Goal: Task Accomplishment & Management: Complete application form

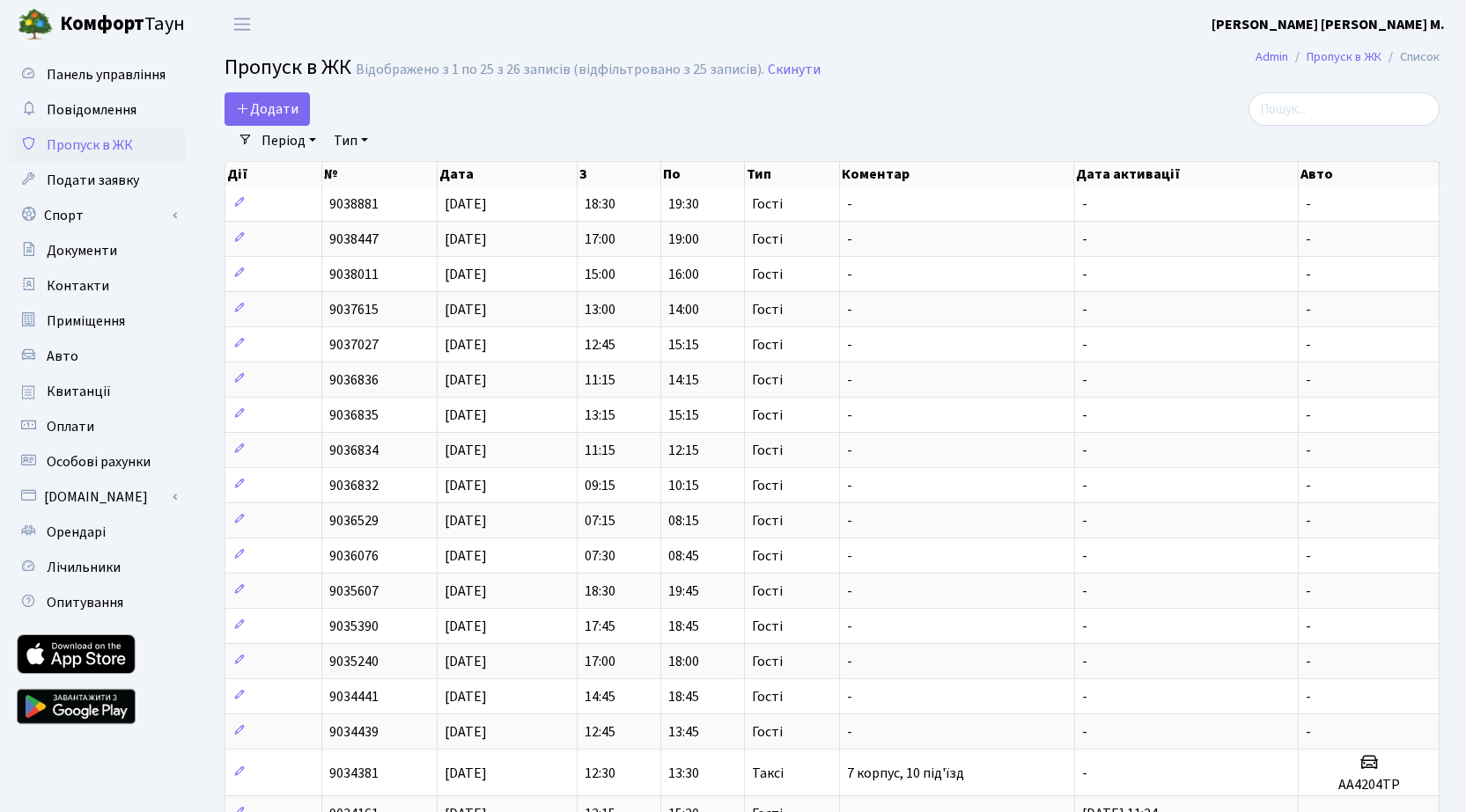
select select "25"
click at [276, 102] on span "Додати" at bounding box center [268, 110] width 63 height 20
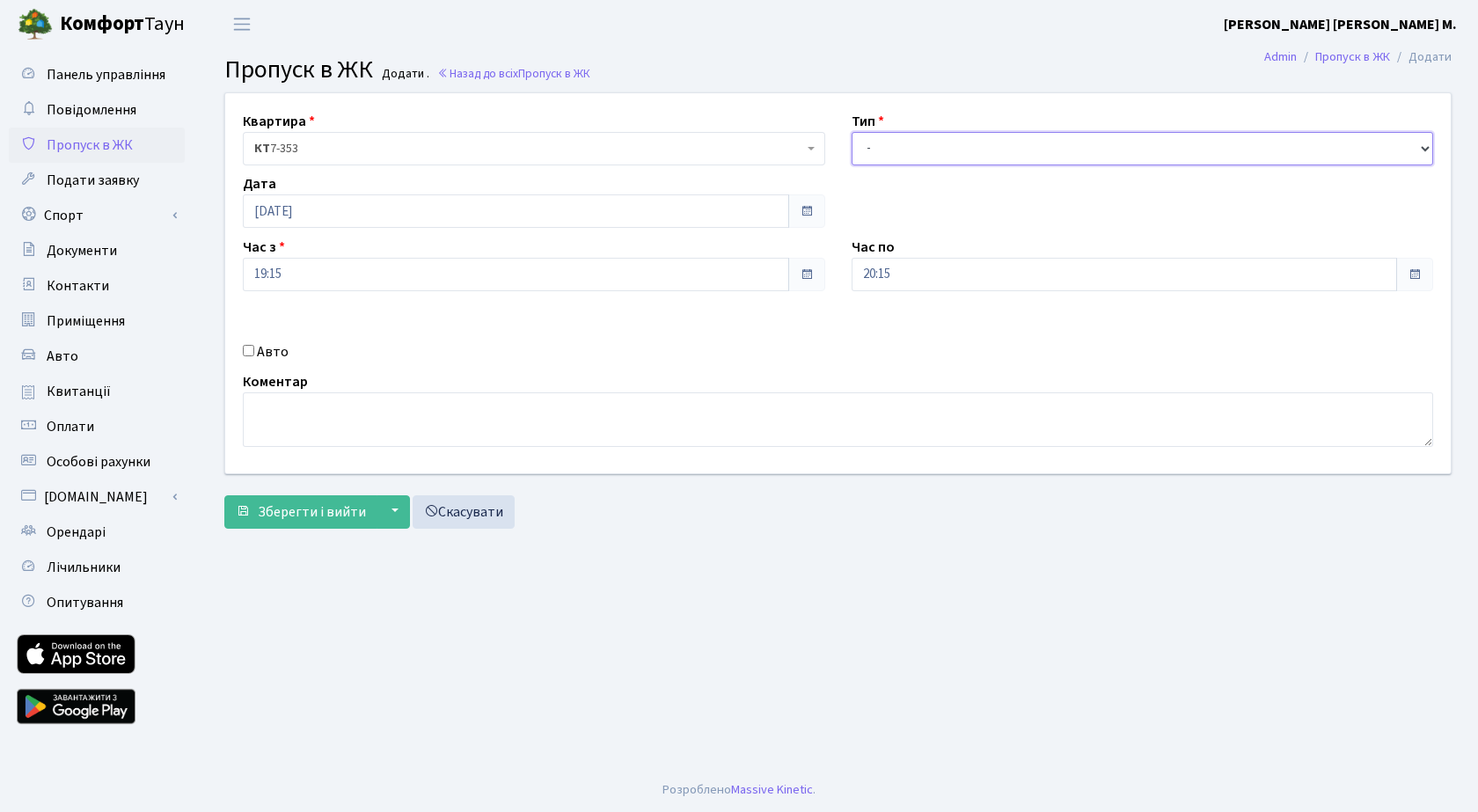
click at [973, 145] on select "- Доставка Таксі Гості Сервіс" at bounding box center [1143, 149] width 583 height 33
select select "3"
click at [852, 132] on select "- Доставка Таксі Гості Сервіс" at bounding box center [1143, 149] width 583 height 33
click at [272, 515] on span "Зберегти і вийти" at bounding box center [311, 512] width 109 height 20
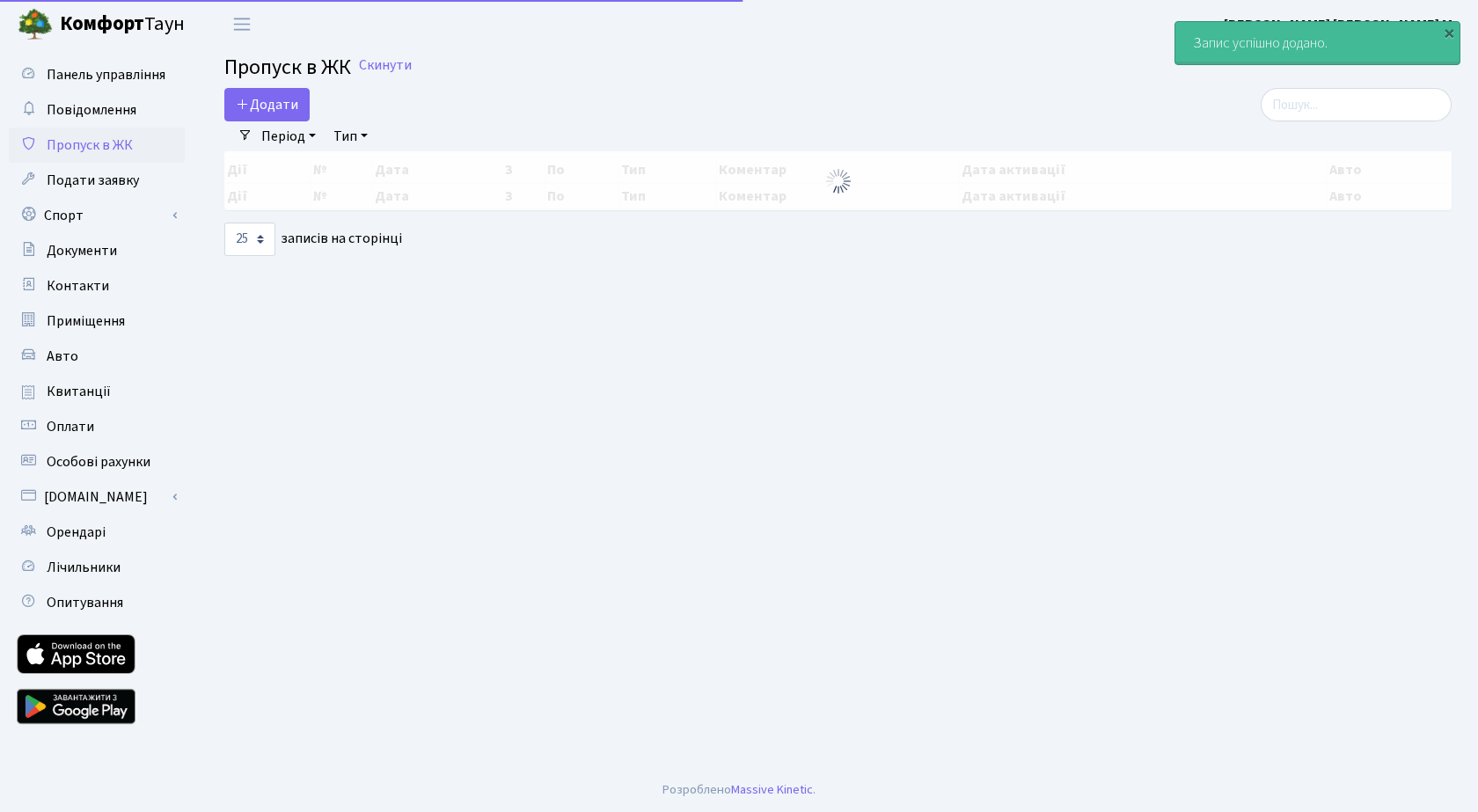
select select "25"
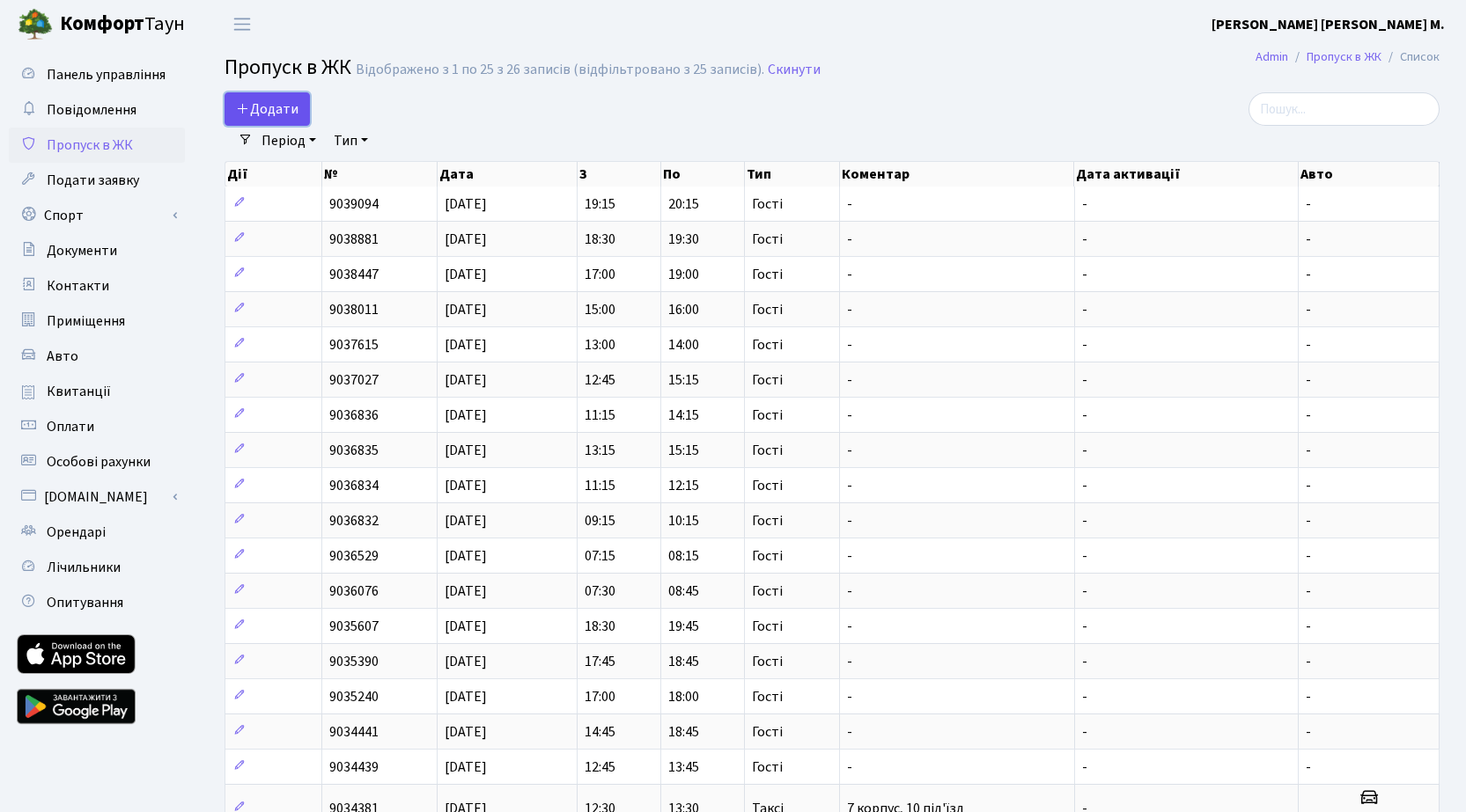
click at [259, 100] on span "Додати" at bounding box center [268, 110] width 63 height 20
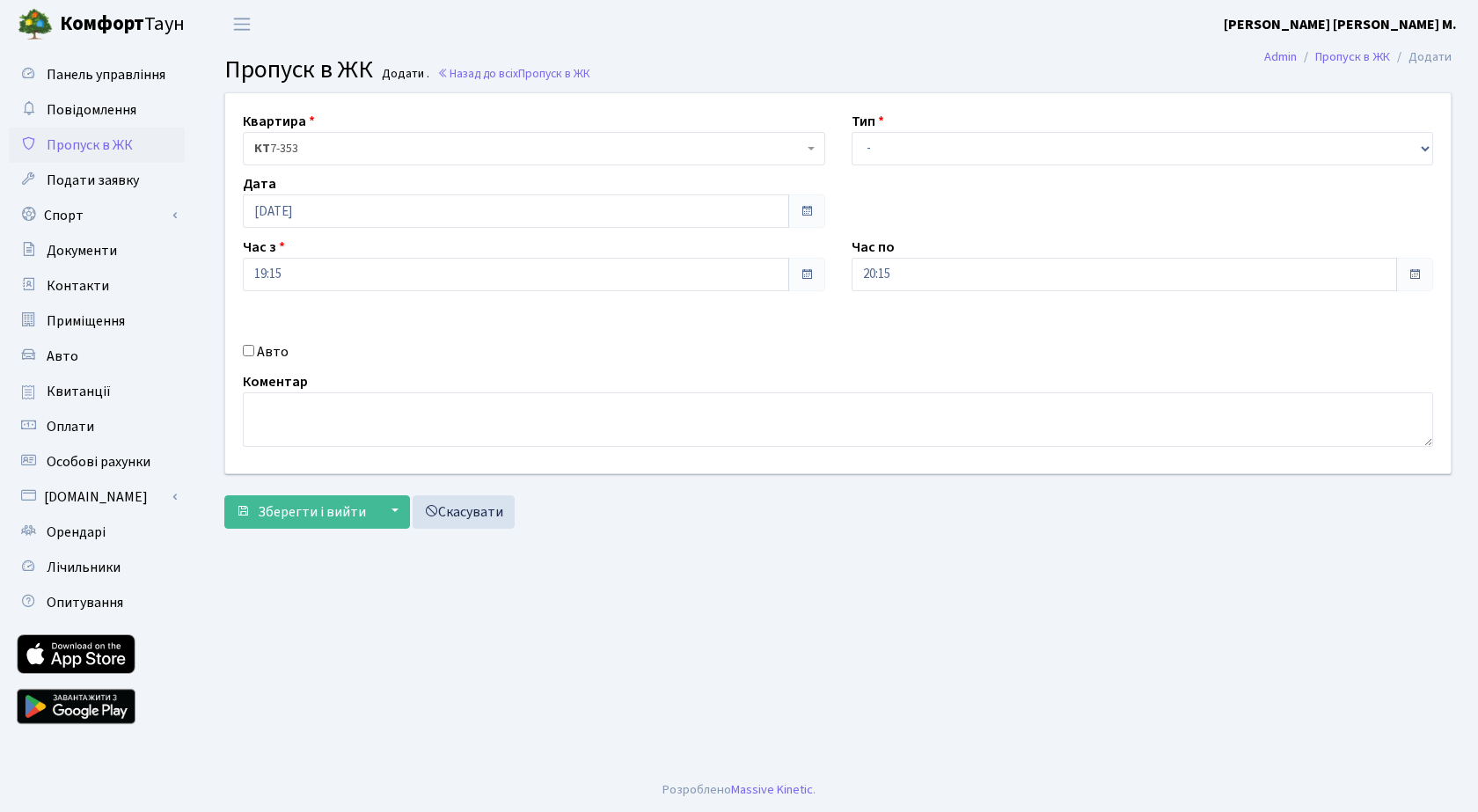
click at [274, 351] on label "Авто" at bounding box center [272, 353] width 31 height 22
click at [255, 351] on input "Авто" at bounding box center [249, 351] width 12 height 12
checkbox input "true"
click at [995, 154] on select "- Доставка Таксі Гості Сервіс" at bounding box center [1143, 149] width 583 height 33
select select "3"
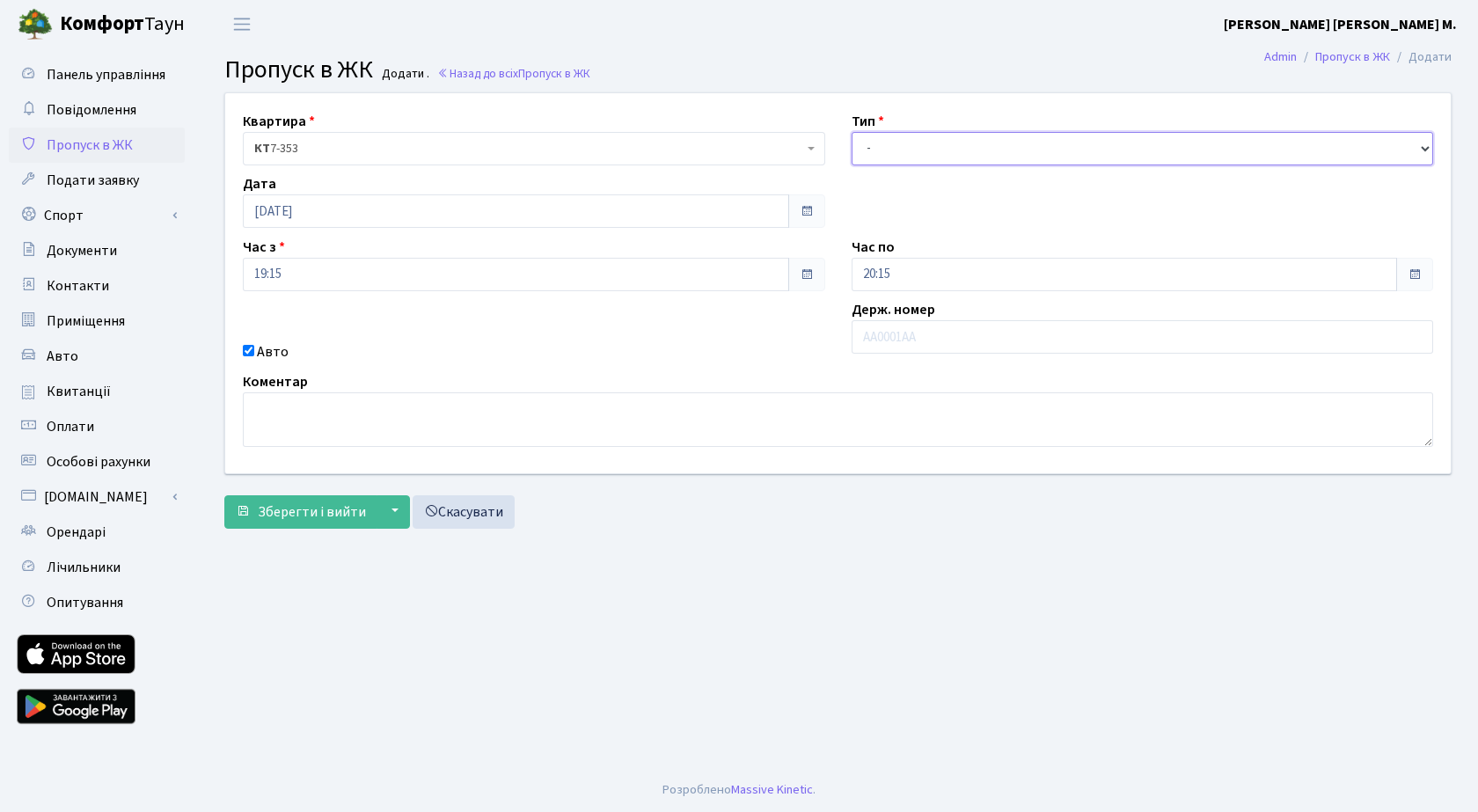
click at [852, 132] on select "- Доставка Таксі Гості Сервіс" at bounding box center [1143, 149] width 583 height 33
click at [306, 502] on span "Зберегти і вийти" at bounding box center [311, 512] width 109 height 20
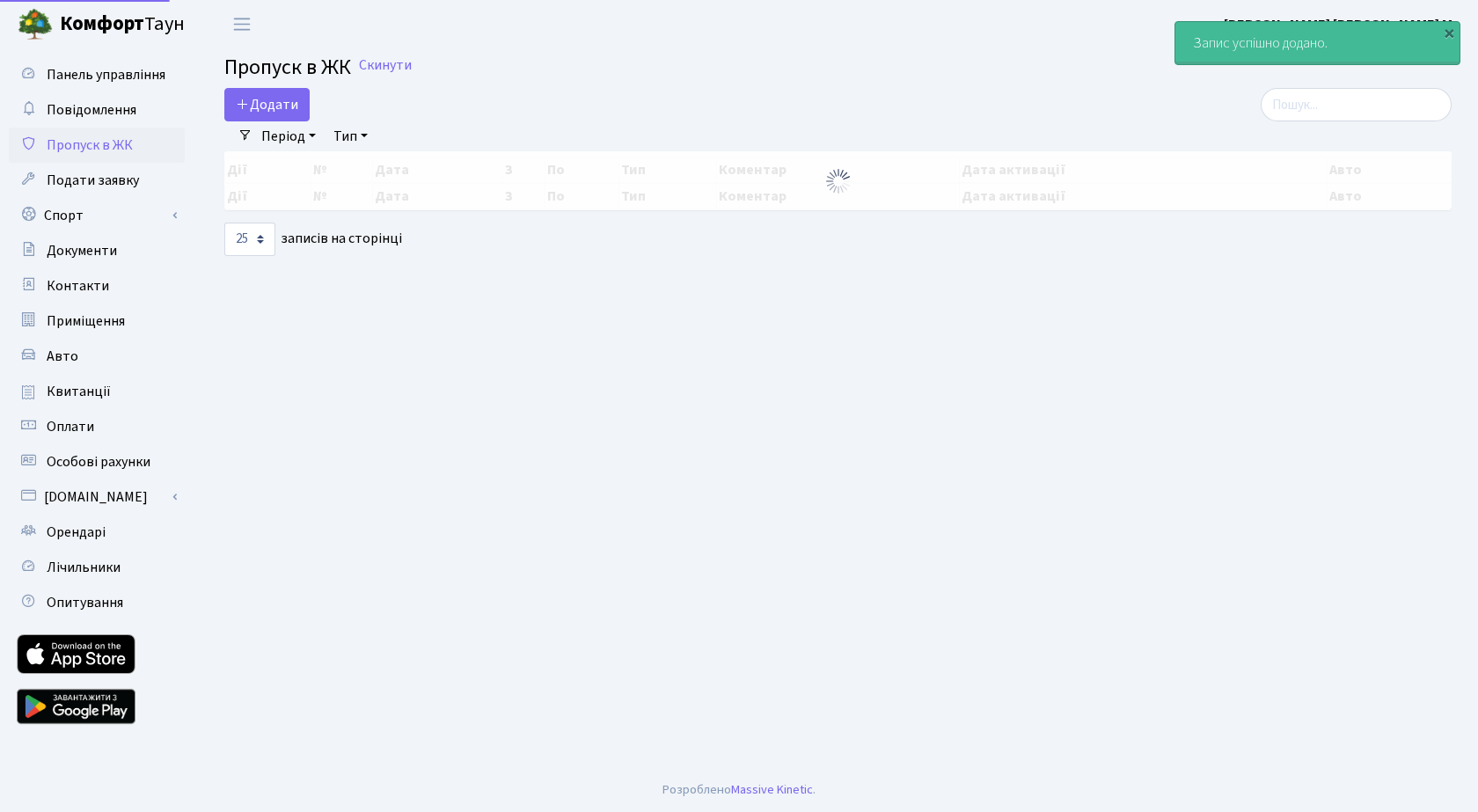
select select "25"
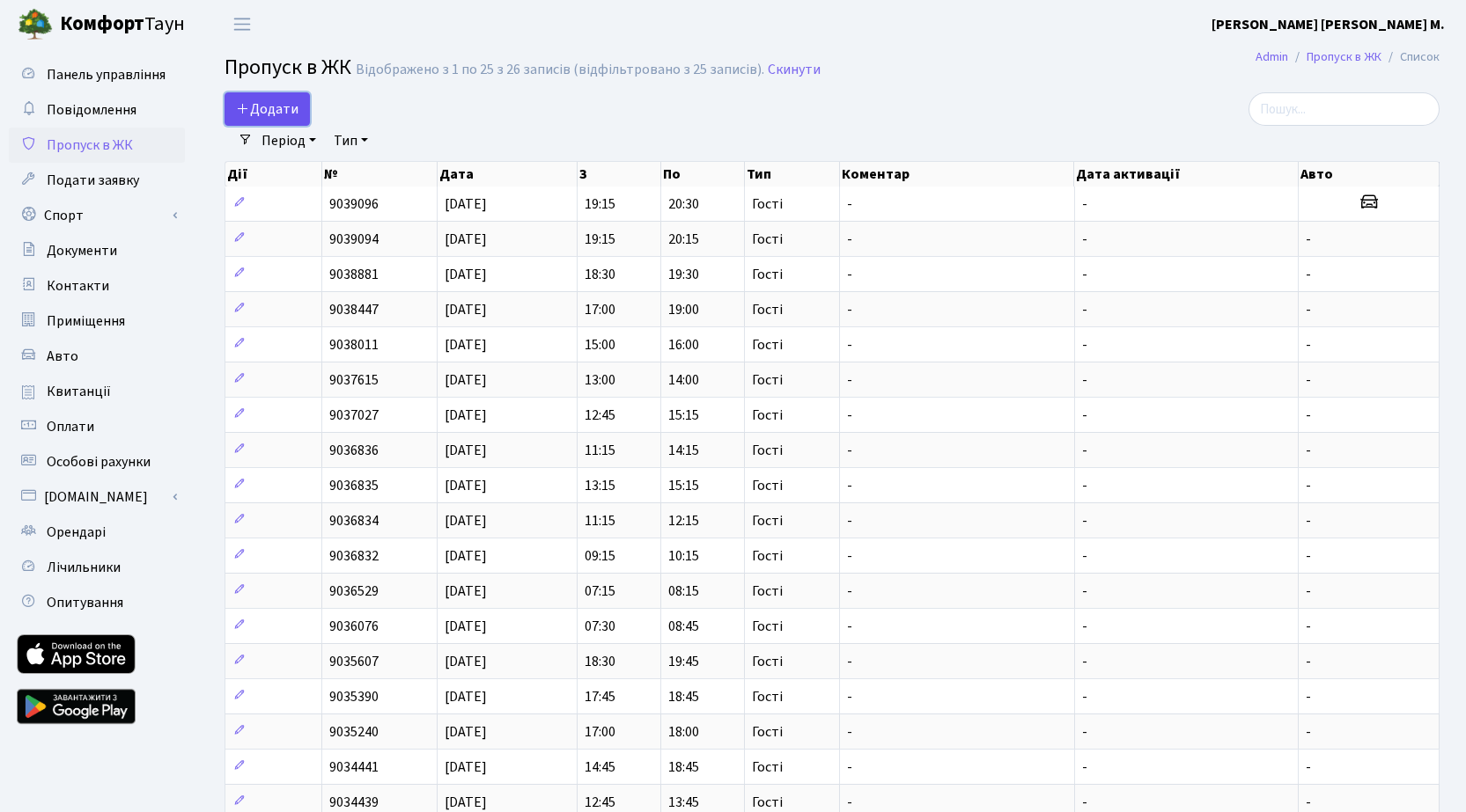
click at [261, 115] on span "Додати" at bounding box center [268, 110] width 63 height 20
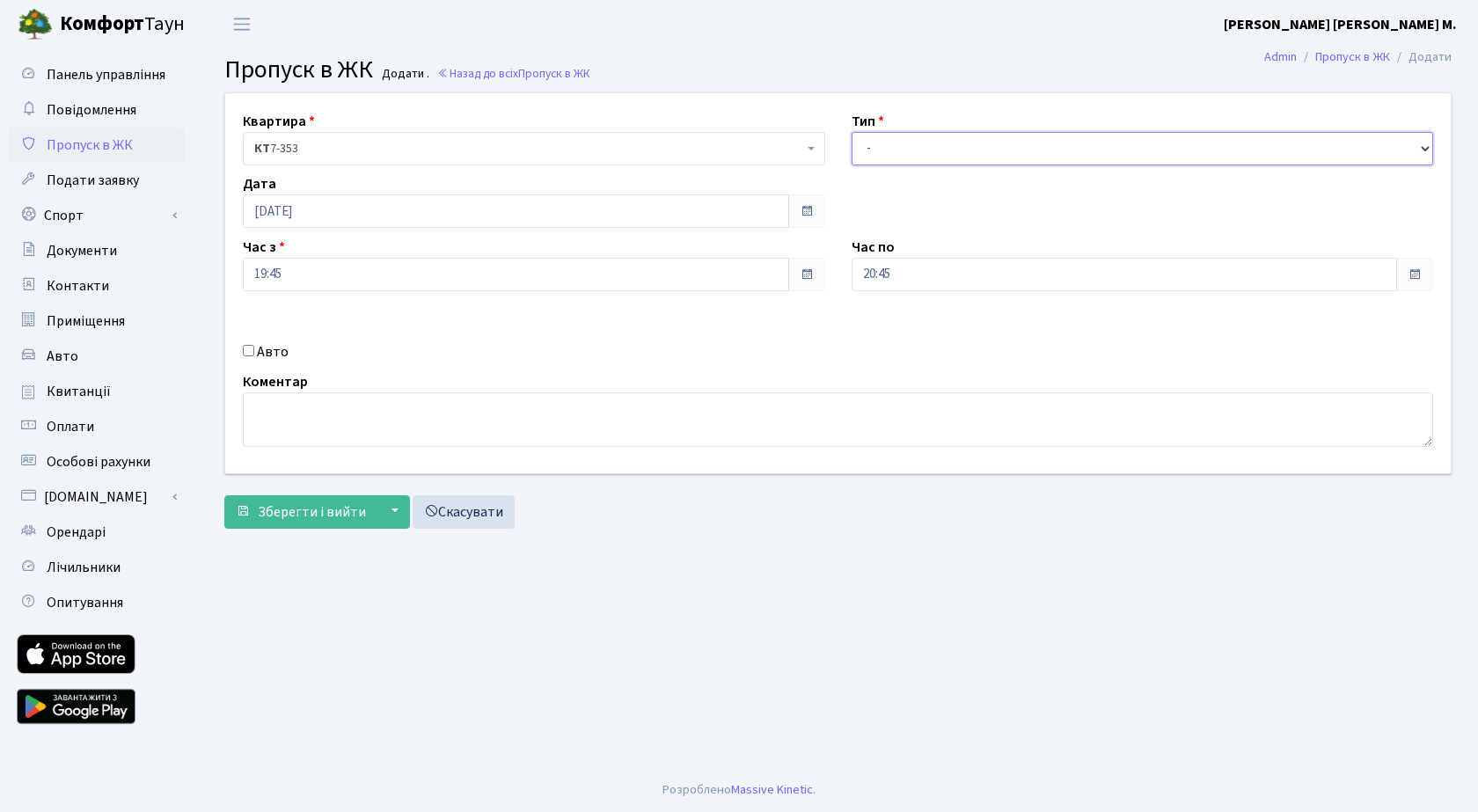
click at [940, 152] on select "- Доставка Таксі Гості Сервіс" at bounding box center [1143, 149] width 583 height 33
select select "3"
click at [852, 132] on select "- Доставка Таксі Гості Сервіс" at bounding box center [1143, 149] width 583 height 33
click at [301, 512] on span "Зберегти і вийти" at bounding box center [311, 512] width 109 height 20
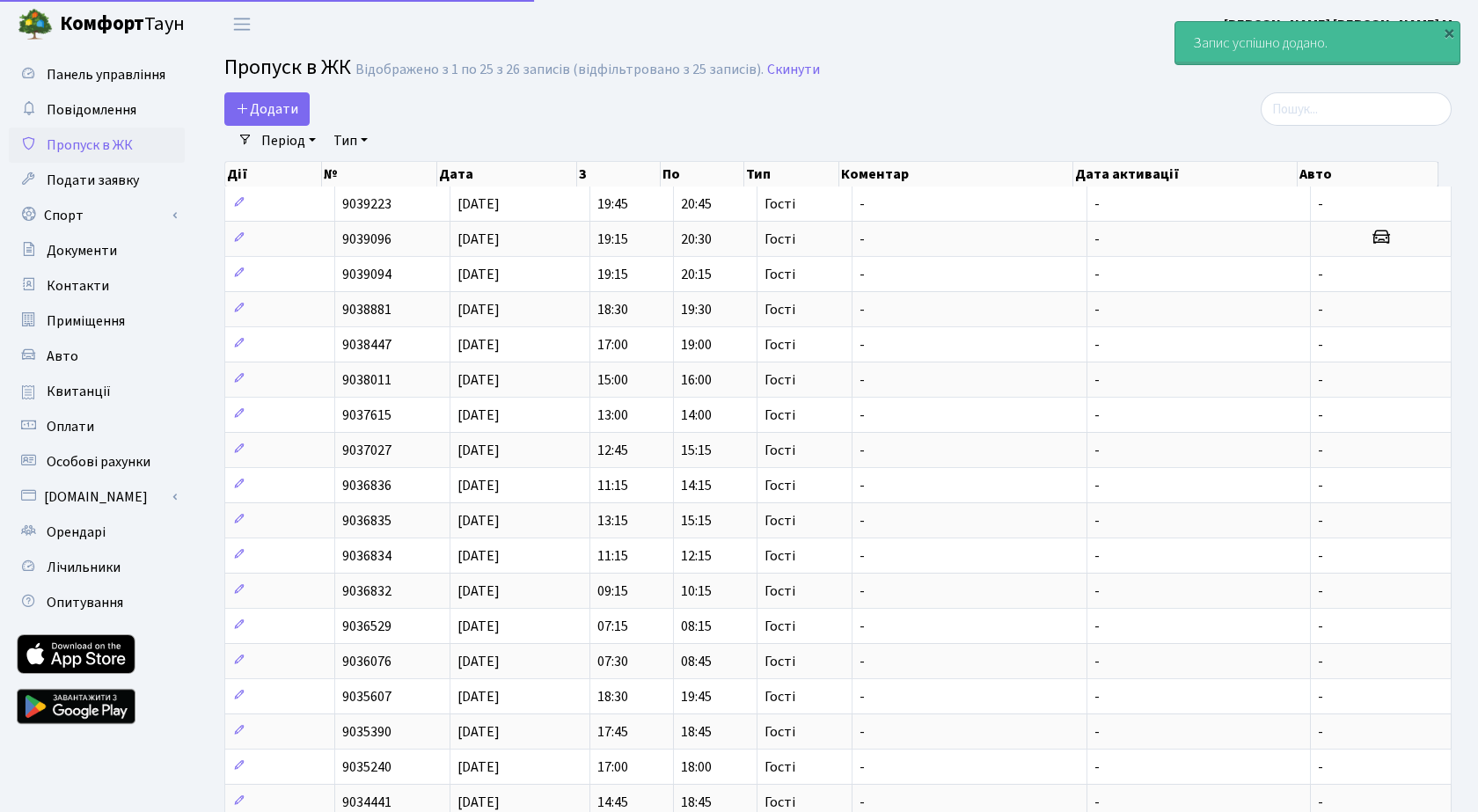
select select "25"
